Goal: Check status: Check status

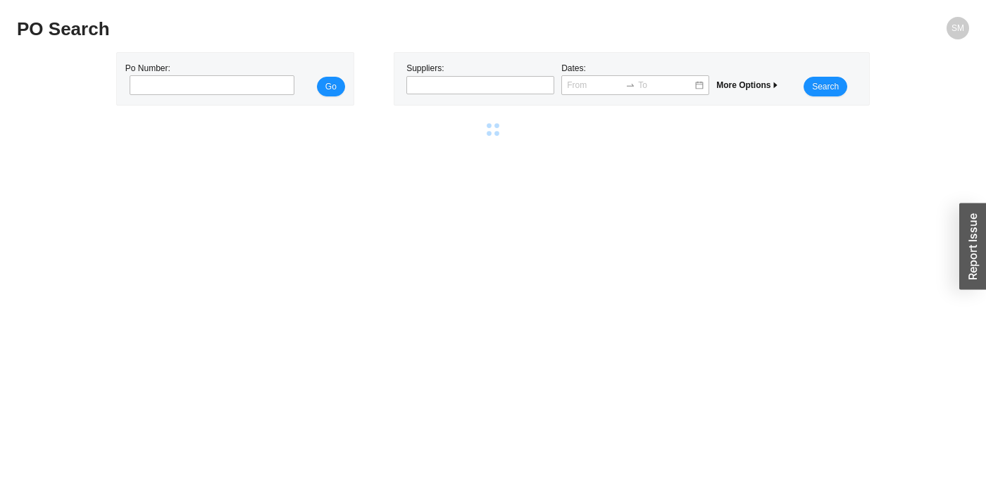
drag, startPoint x: 0, startPoint y: 0, endPoint x: 308, endPoint y: 31, distance: 309.3
click at [308, 31] on h2 "PO Search" at bounding box center [374, 29] width 714 height 25
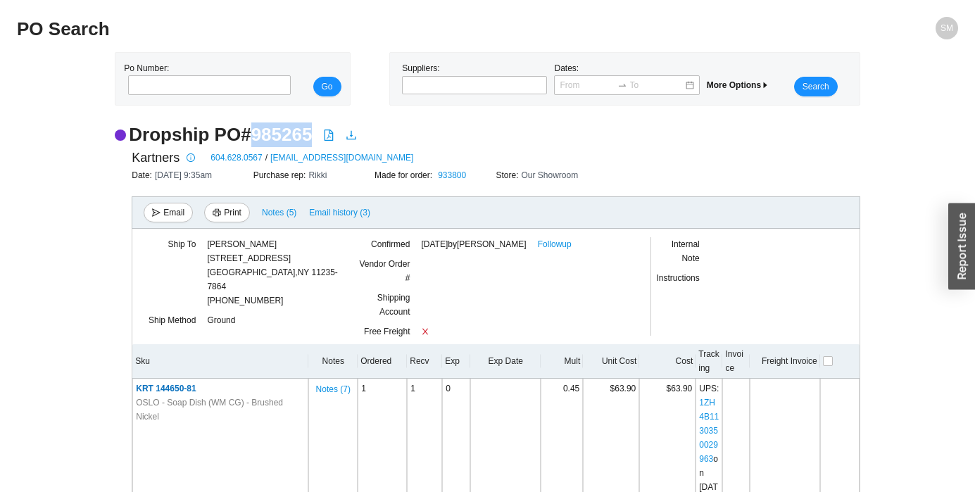
drag, startPoint x: 312, startPoint y: 135, endPoint x: 255, endPoint y: 139, distance: 57.2
click at [253, 139] on div "Dropship PO # 985265" at bounding box center [487, 135] width 745 height 25
copy h2 "985265"
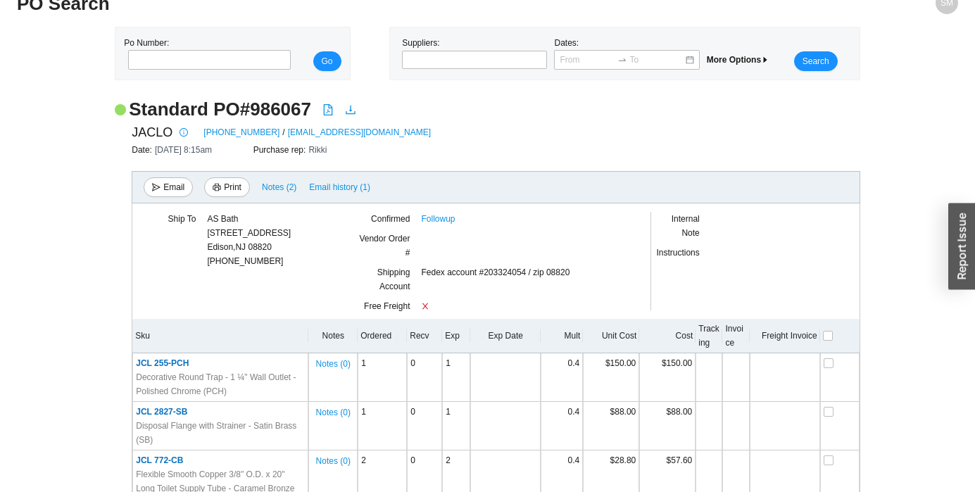
scroll to position [70, 0]
